Goal: Information Seeking & Learning: Compare options

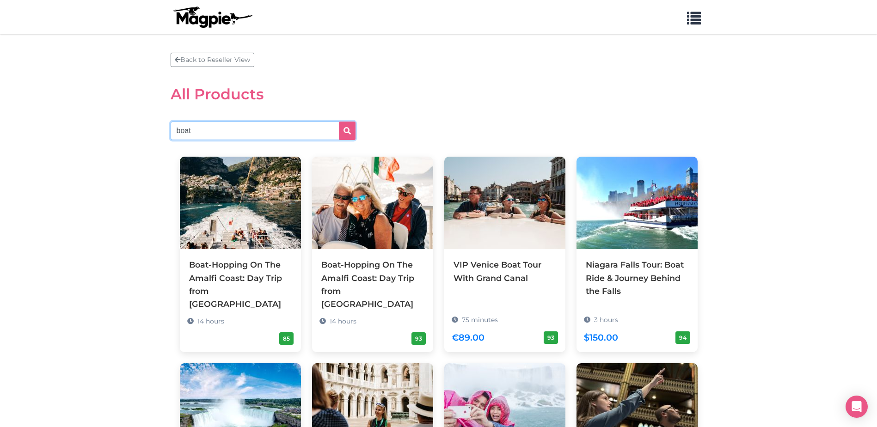
drag, startPoint x: 213, startPoint y: 134, endPoint x: 143, endPoint y: 133, distance: 69.3
click at [143, 133] on section "Back to Reseller View All Products boat Boat-Hopping On The Amalfi Coast: Day T…" at bounding box center [438, 315] width 877 height 563
type input "gladiator"
click at [339, 122] on button "submit" at bounding box center [347, 131] width 17 height 18
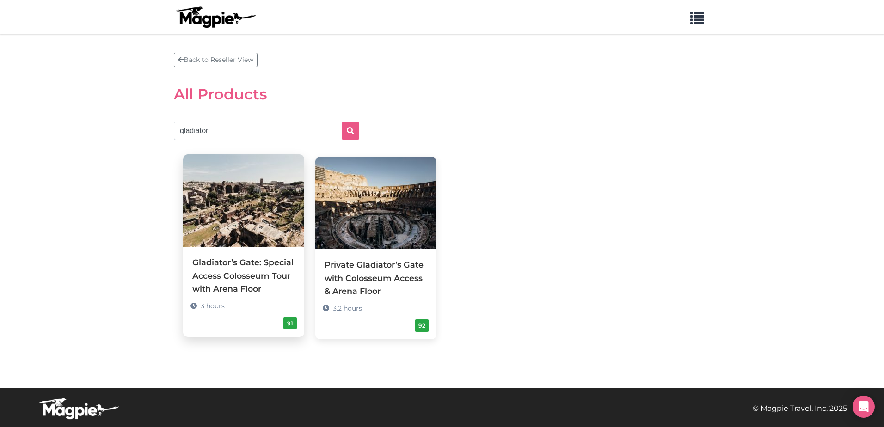
click at [250, 283] on div "Gladiator’s Gate: Special Access Colosseum Tour with Arena Floor" at bounding box center [243, 275] width 103 height 39
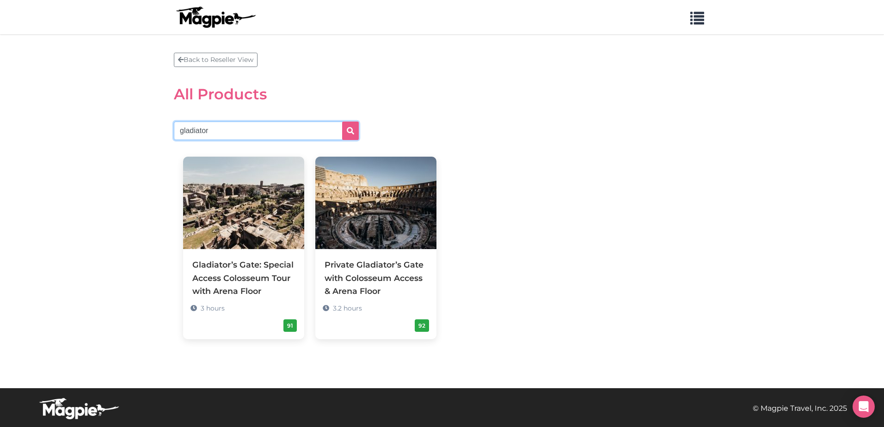
drag, startPoint x: 257, startPoint y: 136, endPoint x: 134, endPoint y: 134, distance: 123.4
click at [134, 134] on section "Back to Reseller View All Products gladiator Gladiator’s Gate: Special Access C…" at bounding box center [442, 211] width 884 height 354
type input "pompeii"
click at [342, 122] on button "submit" at bounding box center [350, 131] width 17 height 18
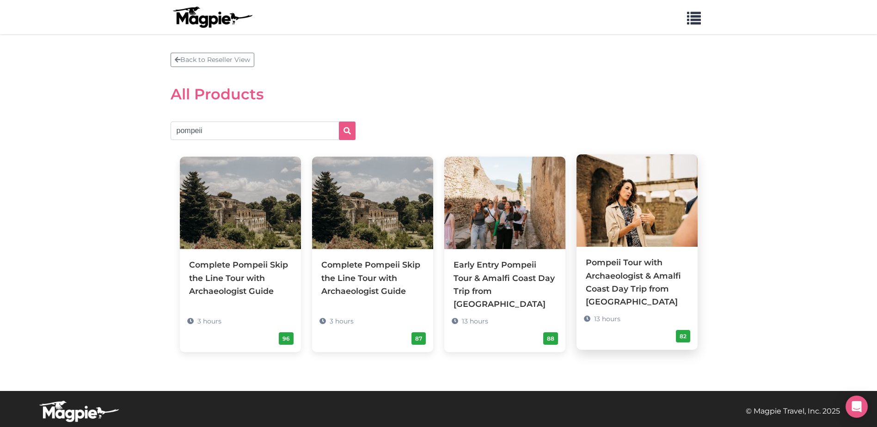
click at [669, 292] on div "Pompeii Tour with Archaeologist & Amalfi Coast Day Trip from [GEOGRAPHIC_DATA]" at bounding box center [637, 282] width 103 height 52
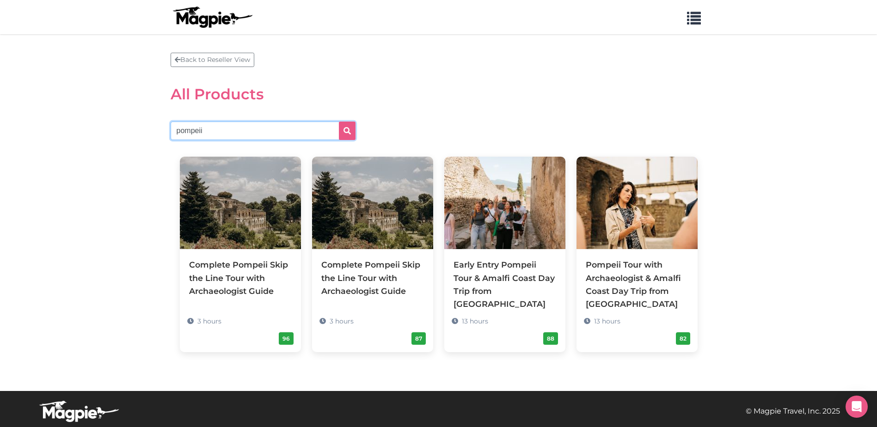
drag, startPoint x: 236, startPoint y: 133, endPoint x: 148, endPoint y: 140, distance: 88.5
click at [153, 139] on section "Back to Reseller View All Products [GEOGRAPHIC_DATA] Complete Pompeii Skip the …" at bounding box center [438, 212] width 877 height 357
type input "gnocchi"
click at [339, 122] on button "submit" at bounding box center [347, 131] width 17 height 18
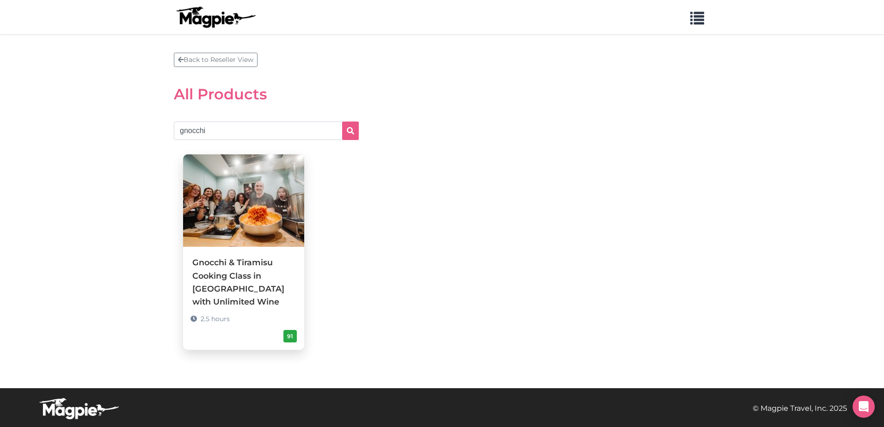
click at [232, 280] on div "Gnocchi & Tiramisu Cooking Class in [GEOGRAPHIC_DATA] with Unlimited Wine" at bounding box center [243, 282] width 103 height 52
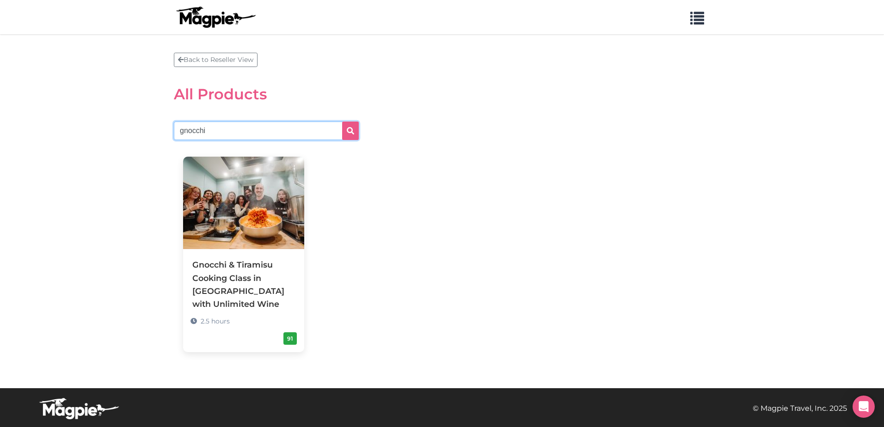
drag, startPoint x: 272, startPoint y: 130, endPoint x: 140, endPoint y: 130, distance: 132.6
click at [140, 130] on section "Back to Reseller View All Products gnocchi Gnocchi & Tiramisu Cooking Class in …" at bounding box center [442, 211] width 884 height 354
type input "rome in a day"
click at [342, 122] on button "submit" at bounding box center [350, 131] width 17 height 18
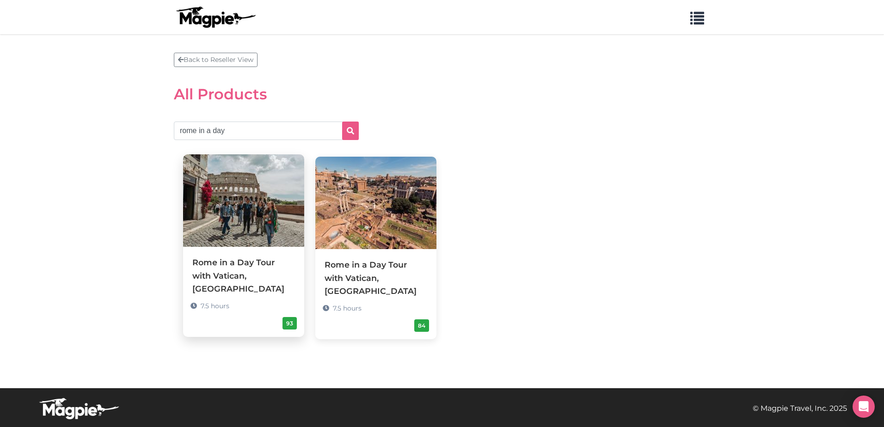
click at [270, 276] on div "Rome in a Day Tour with Vatican, [GEOGRAPHIC_DATA]" at bounding box center [243, 275] width 103 height 39
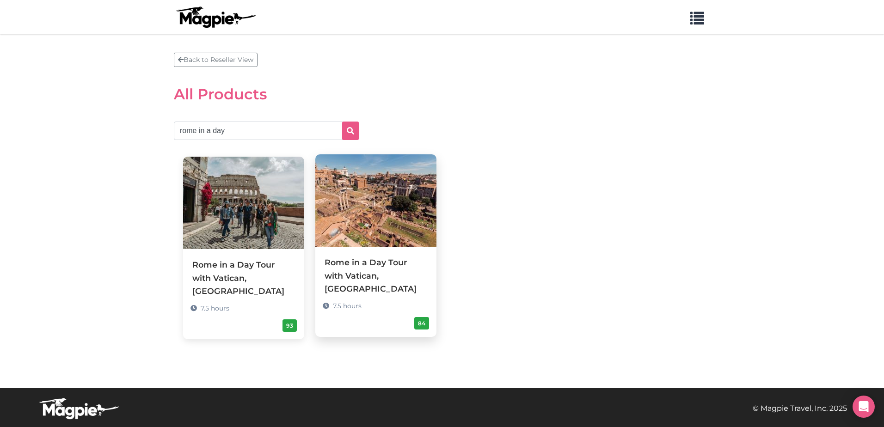
click at [356, 310] on span "7.5 hours" at bounding box center [347, 306] width 29 height 8
